Goal: Information Seeking & Learning: Compare options

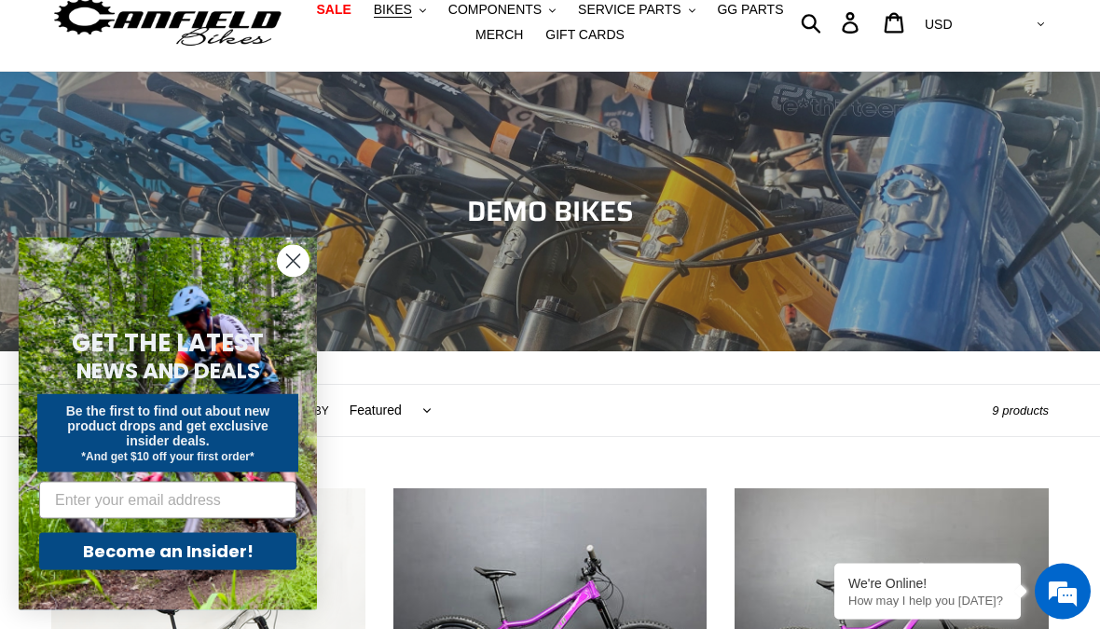
scroll to position [51, 0]
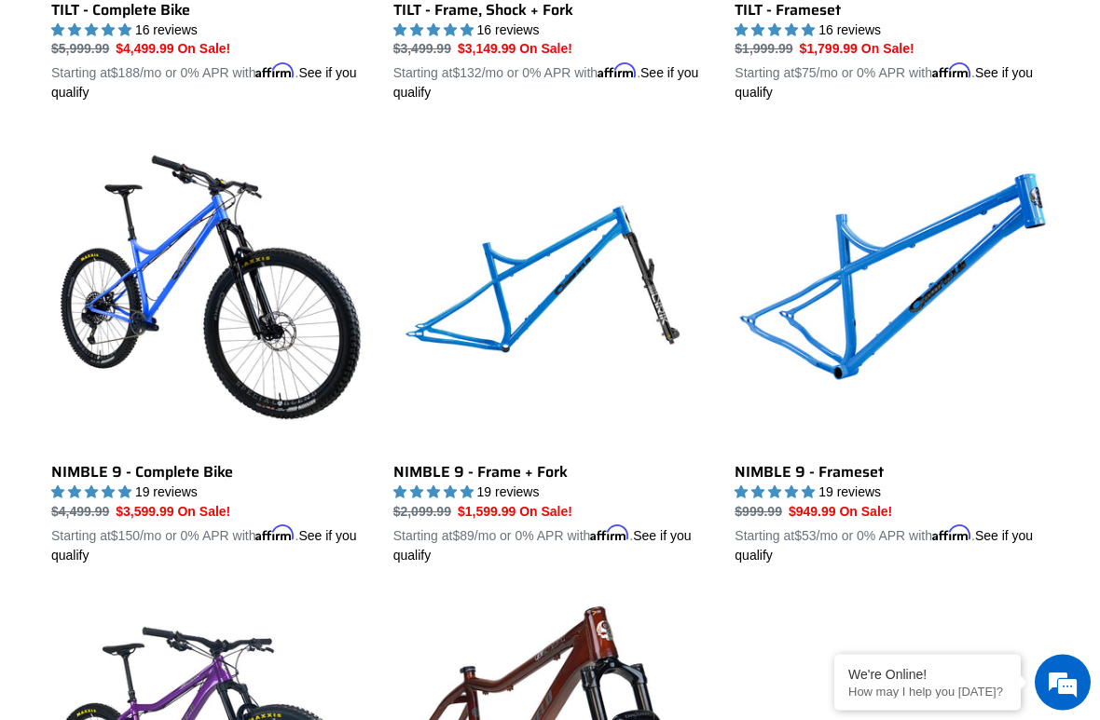
scroll to position [2759, 0]
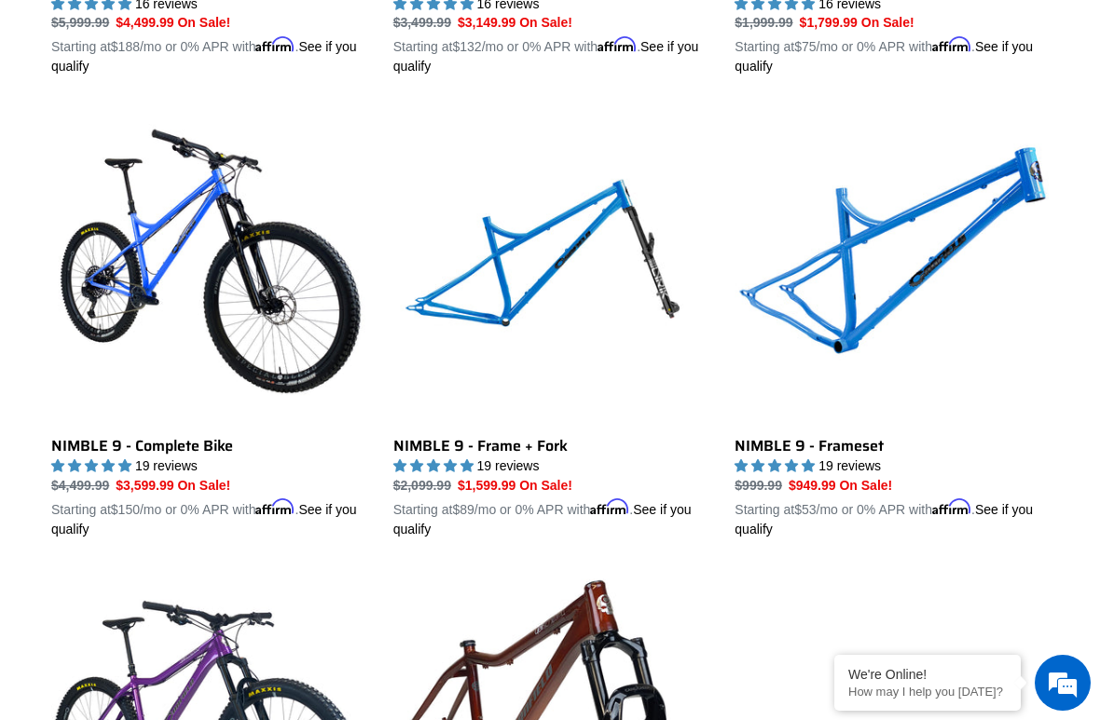
click at [247, 249] on link "NIMBLE 9 - Complete Bike" at bounding box center [208, 324] width 314 height 430
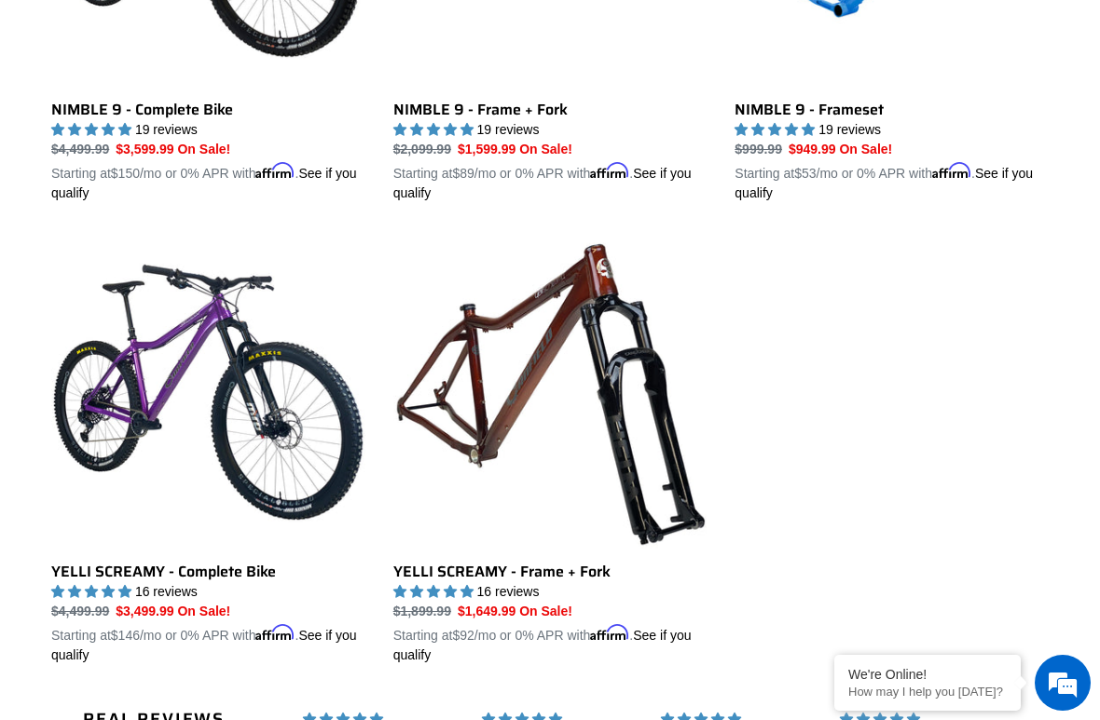
scroll to position [0, 0]
click at [201, 360] on link "YELLI SCREAMY - Complete Bike" at bounding box center [208, 451] width 314 height 430
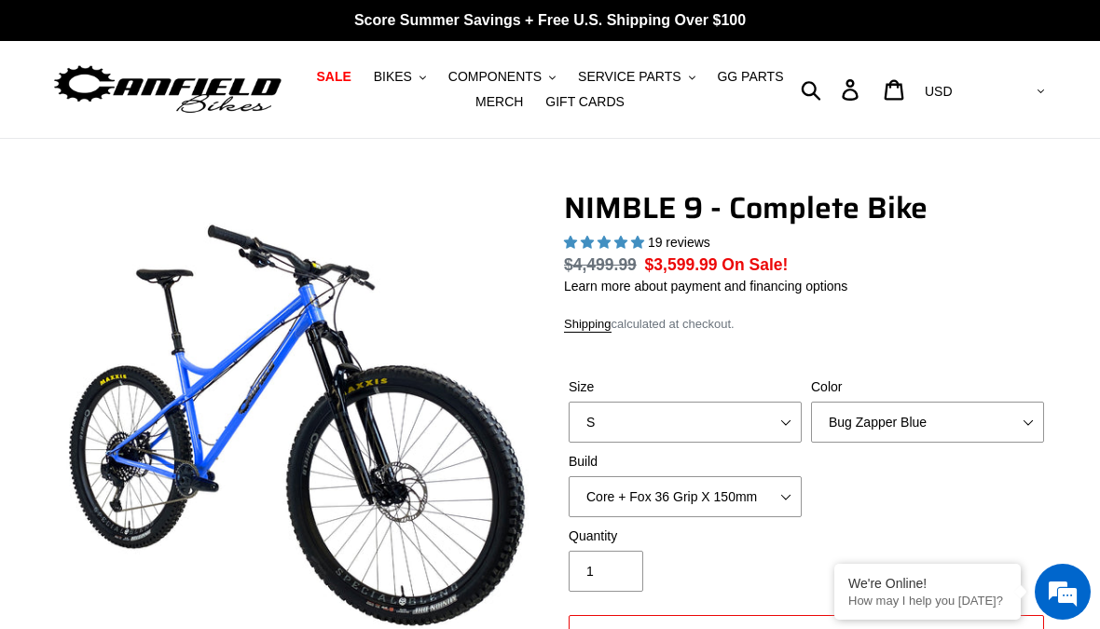
select select "highest-rating"
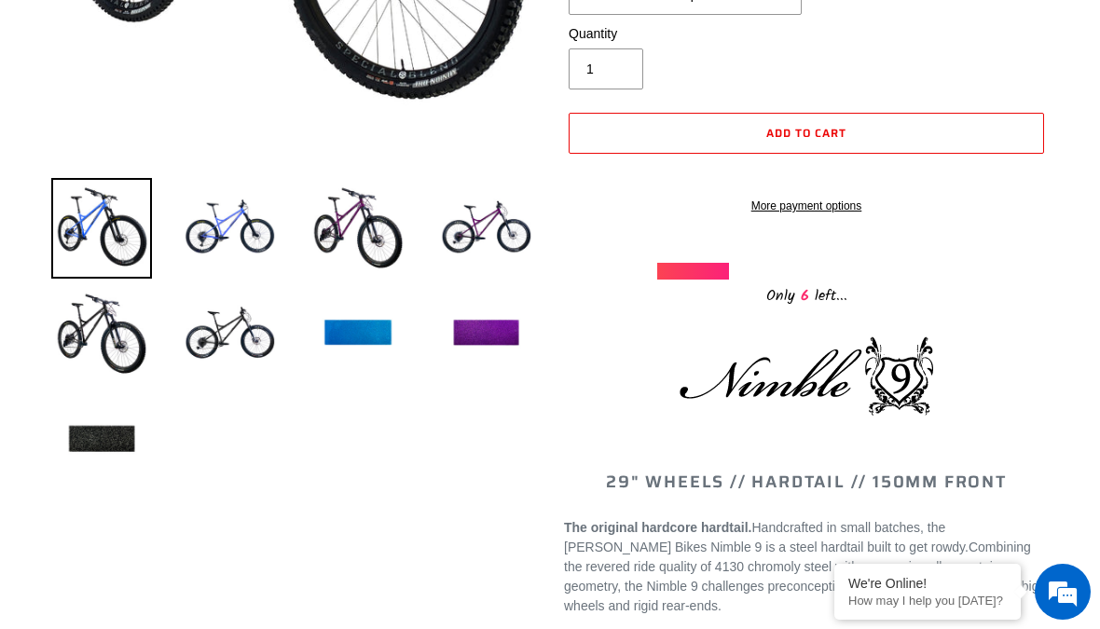
click at [484, 241] on img at bounding box center [486, 228] width 101 height 101
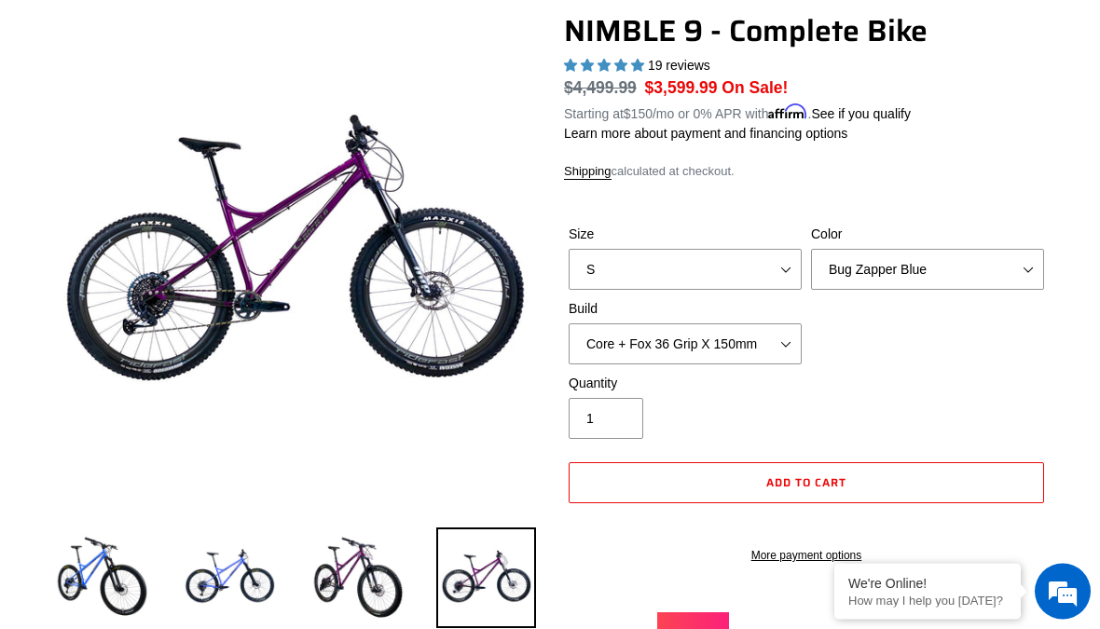
scroll to position [177, 0]
click at [233, 584] on img at bounding box center [230, 577] width 101 height 101
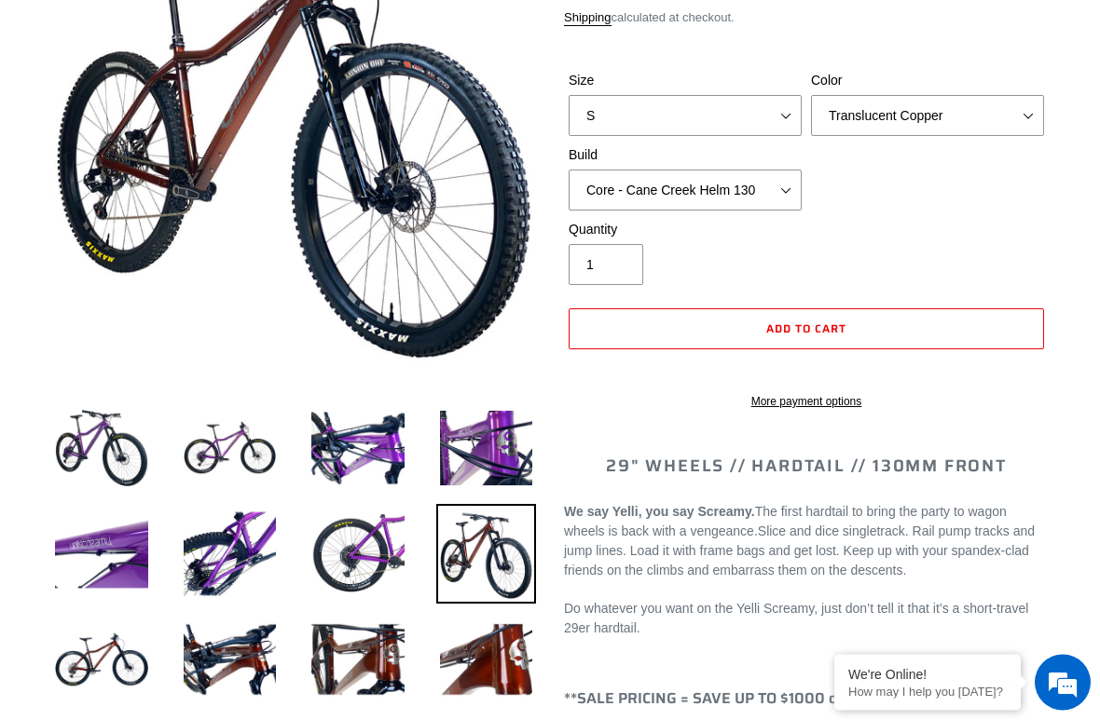
select select "highest-rating"
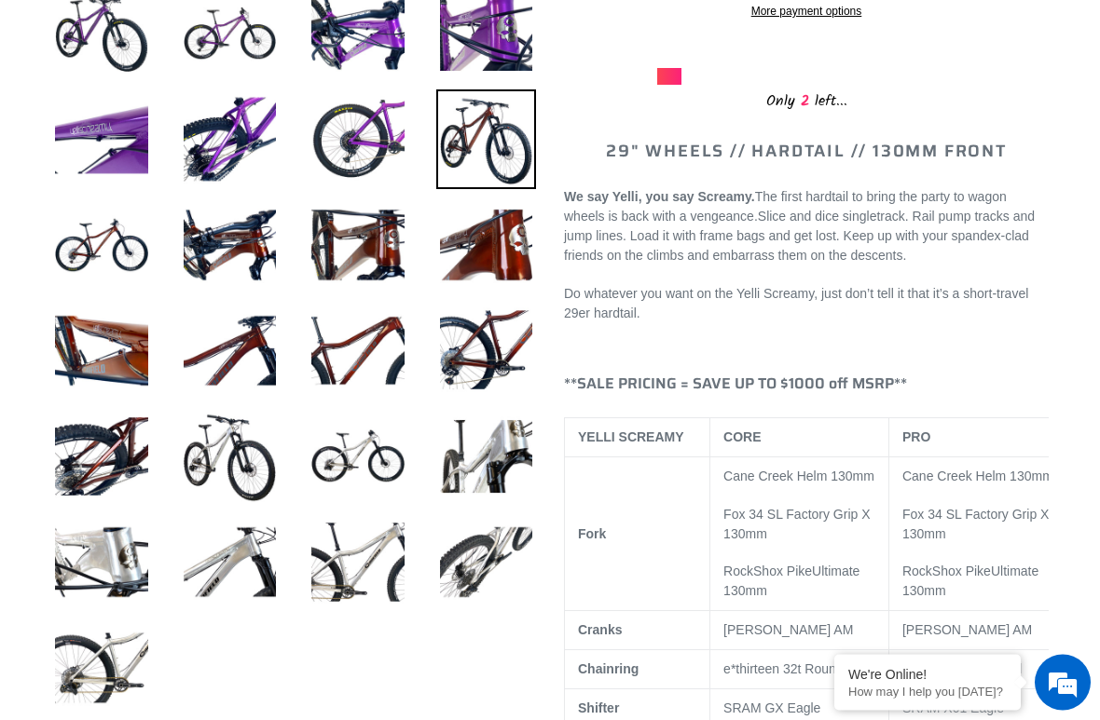
scroll to position [721, 0]
click at [364, 457] on img at bounding box center [358, 456] width 101 height 101
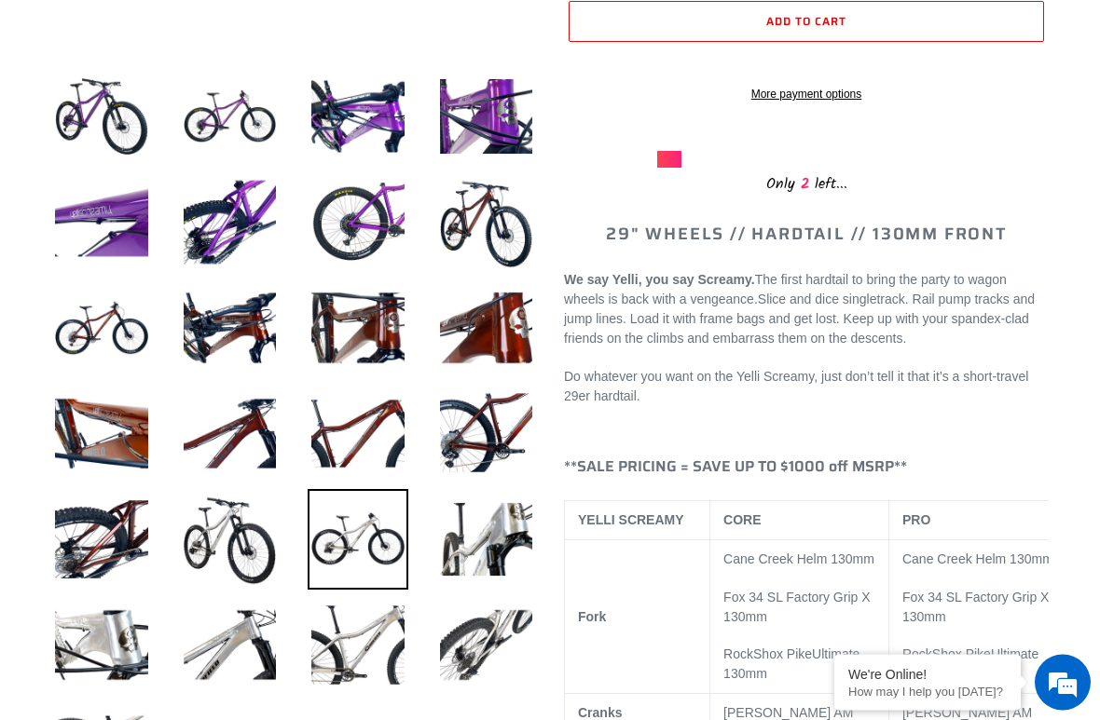
scroll to position [639, 0]
